Goal: Answer question/provide support

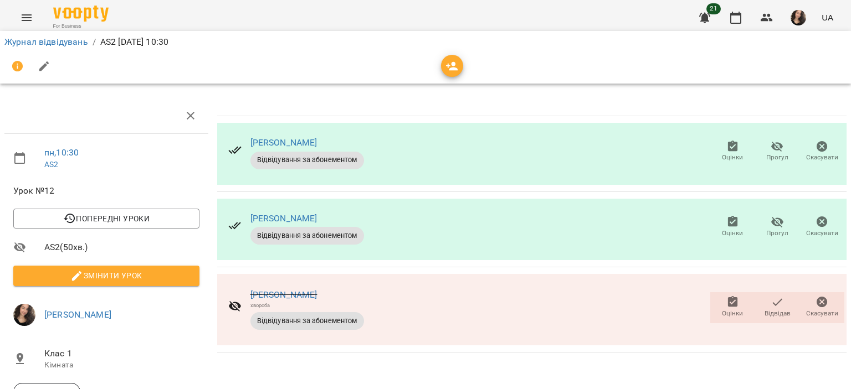
click at [727, 141] on icon "button" at bounding box center [732, 146] width 10 height 11
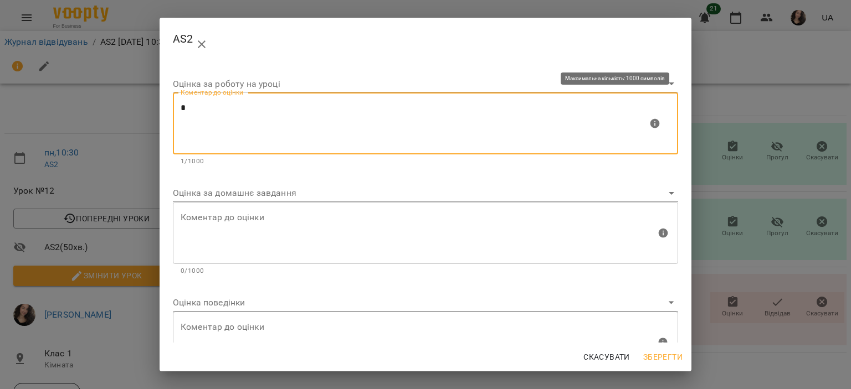
click at [378, 112] on textarea "*" at bounding box center [414, 124] width 467 height 42
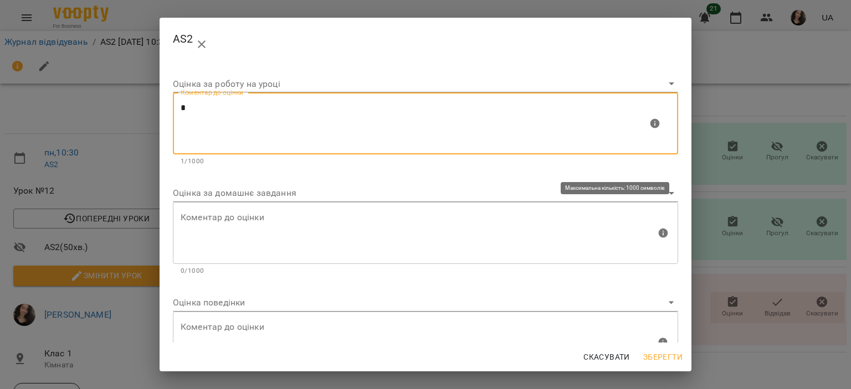
type textarea "*"
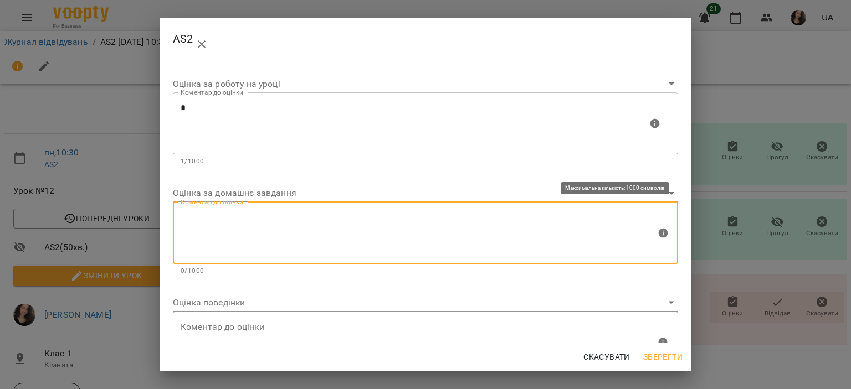
click at [266, 232] on textarea at bounding box center [418, 233] width 475 height 42
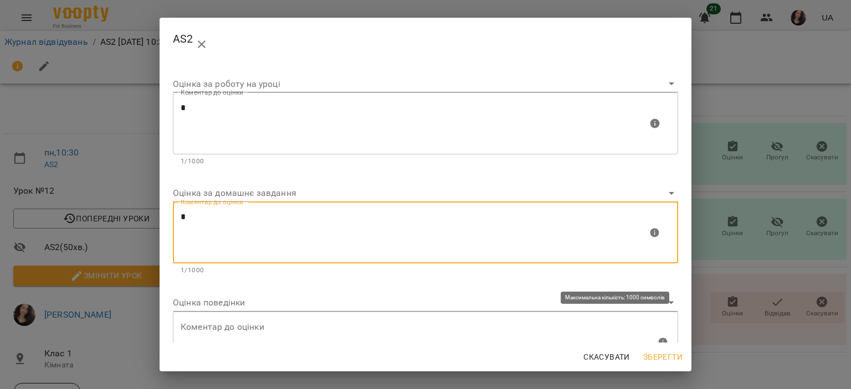
type textarea "*"
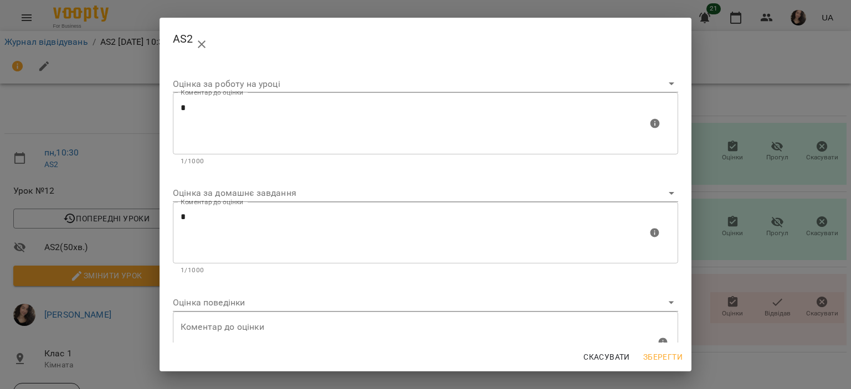
click at [660, 347] on div "Скасувати Зберегти" at bounding box center [425, 357] width 532 height 29
click at [660, 349] on button "Зберегти" at bounding box center [663, 357] width 48 height 20
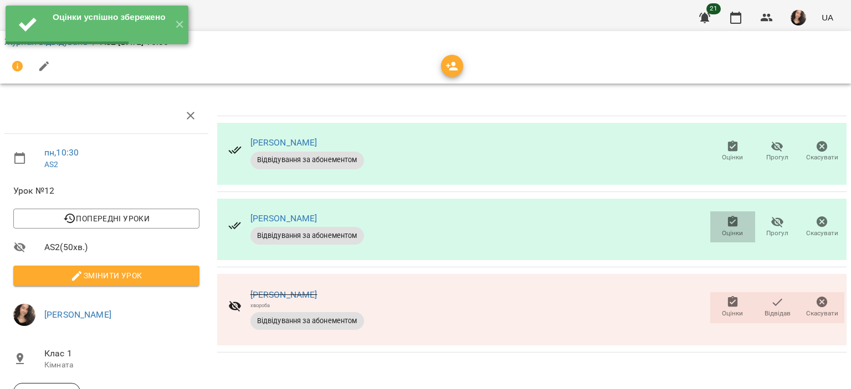
click at [724, 229] on span "Оцінки" at bounding box center [732, 233] width 21 height 9
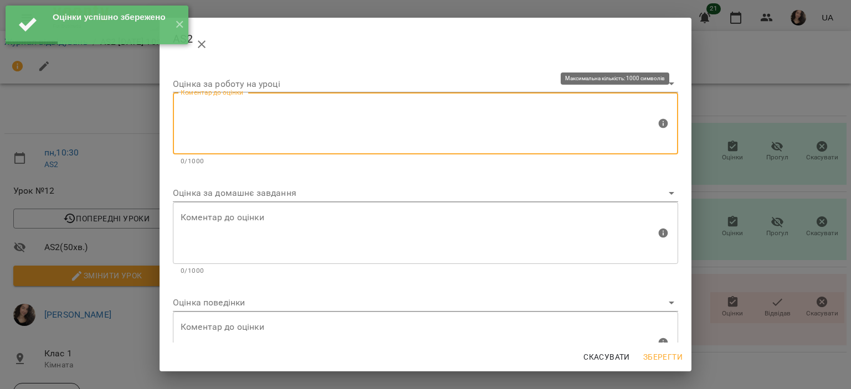
click at [244, 113] on textarea at bounding box center [418, 124] width 475 height 42
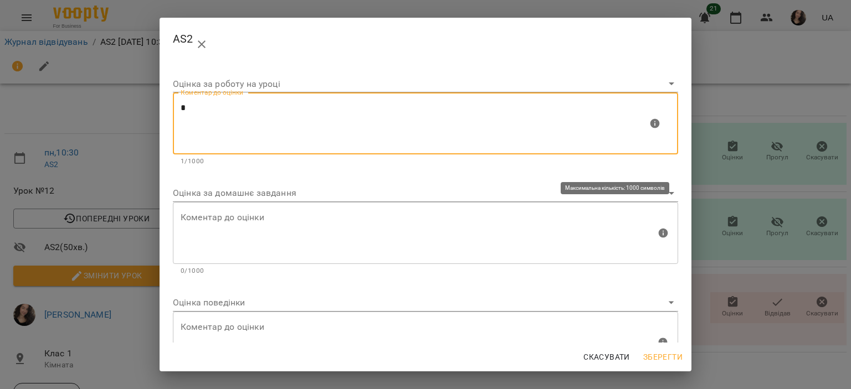
type textarea "*"
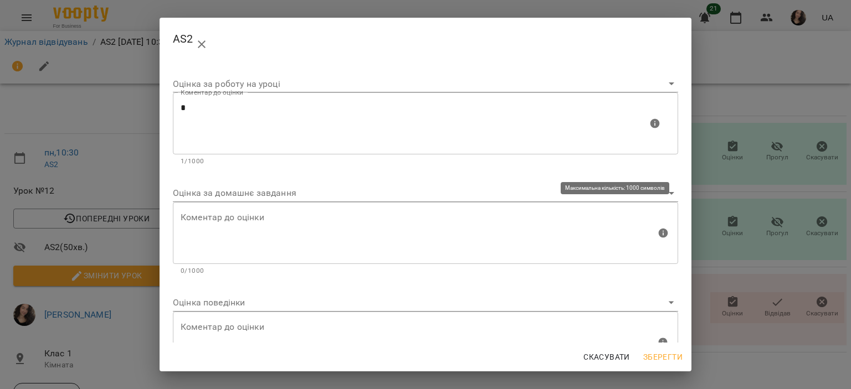
click at [209, 209] on div "Коментар до оцінки" at bounding box center [425, 233] width 505 height 62
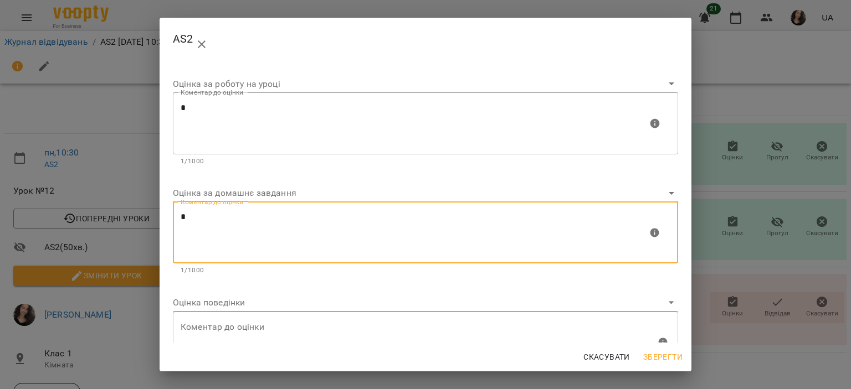
type textarea "*"
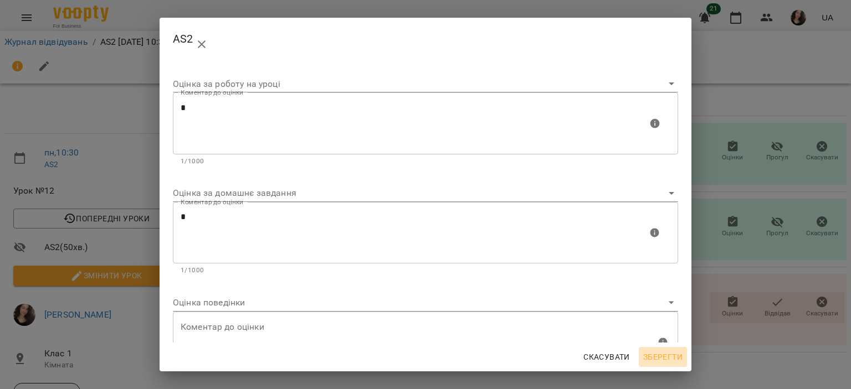
click at [670, 363] on span "Зберегти" at bounding box center [662, 357] width 39 height 13
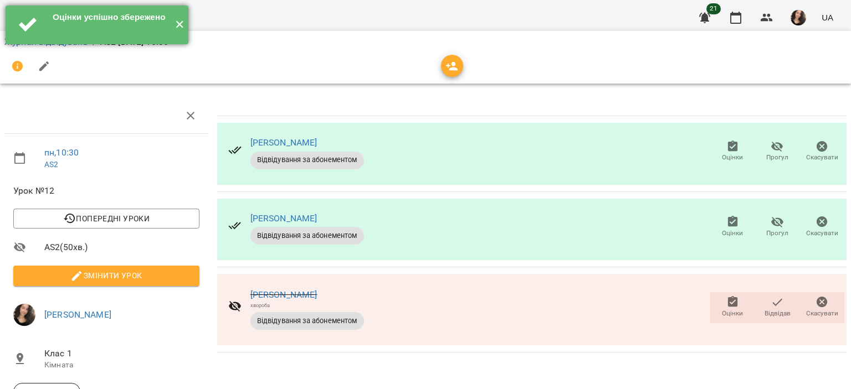
click at [177, 29] on button "✕" at bounding box center [179, 25] width 18 height 39
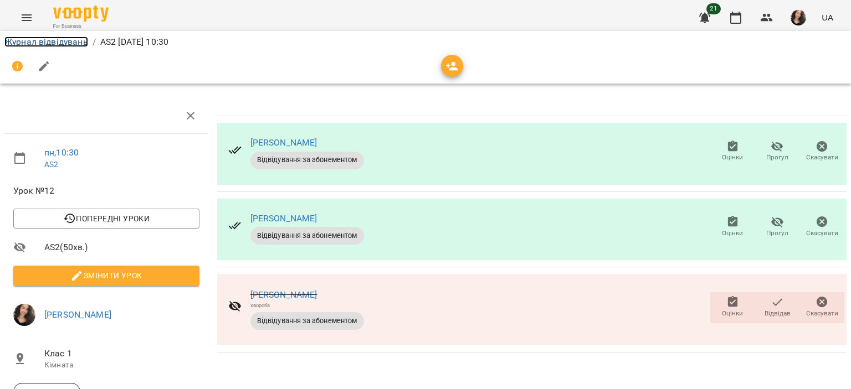
click at [61, 43] on link "Журнал відвідувань" at bounding box center [46, 42] width 84 height 11
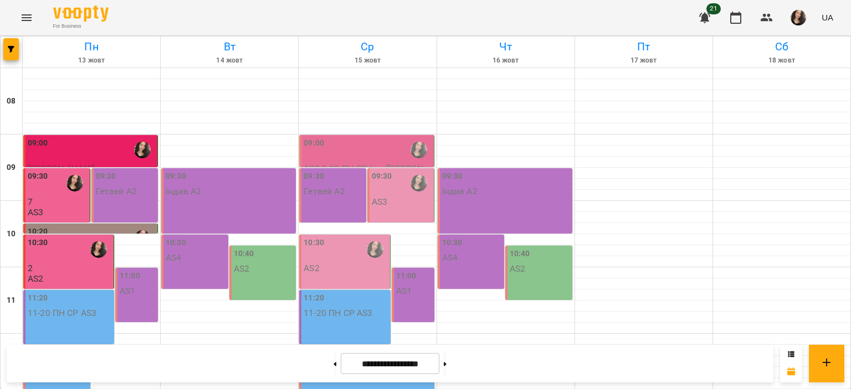
scroll to position [120, 0]
click at [76, 264] on p "2" at bounding box center [70, 268] width 84 height 9
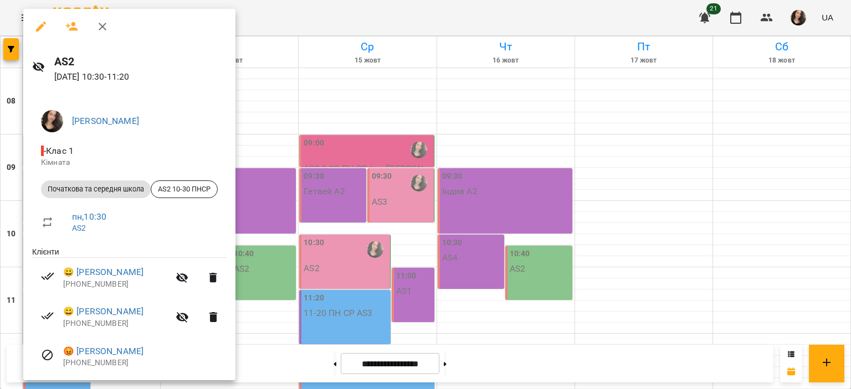
scroll to position [15, 0]
